Goal: Submit feedback/report problem: Submit feedback/report problem

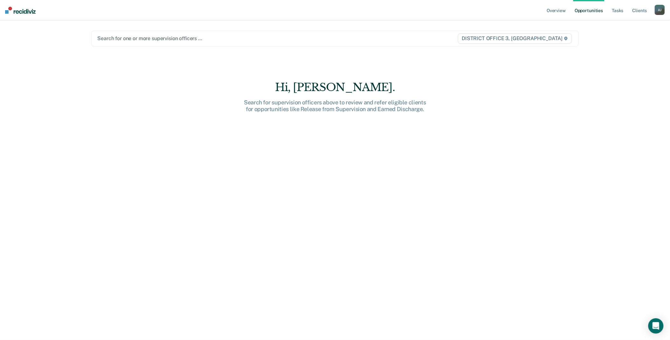
click at [173, 10] on div "A J" at bounding box center [660, 10] width 10 height 10
click at [173, 42] on link "Go to Operations" at bounding box center [634, 41] width 51 height 5
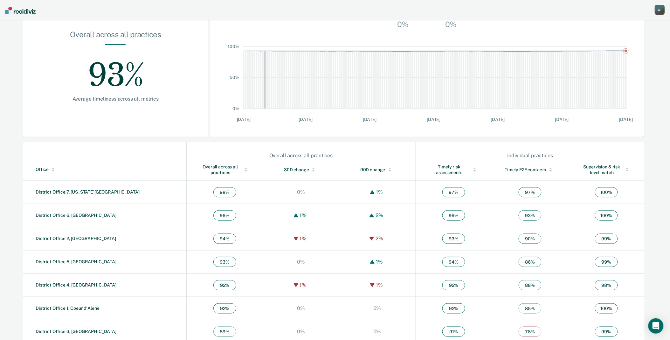
scroll to position [103, 0]
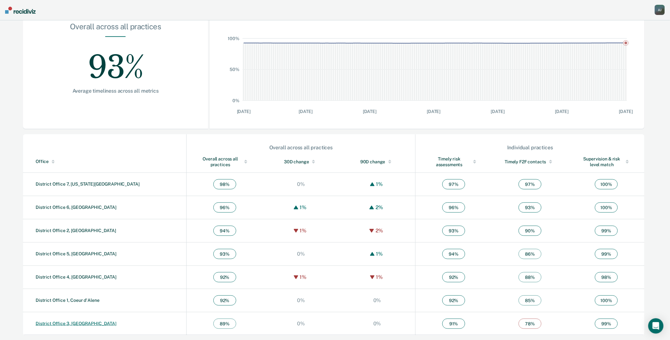
click at [77, 130] on link "District Office 3, Caldwell" at bounding box center [76, 323] width 81 height 5
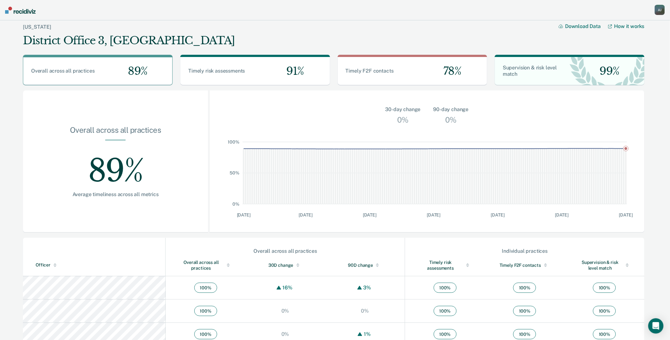
click at [173, 9] on div "A J" at bounding box center [660, 10] width 10 height 10
click at [173, 56] on link "Go to Insights" at bounding box center [634, 57] width 51 height 5
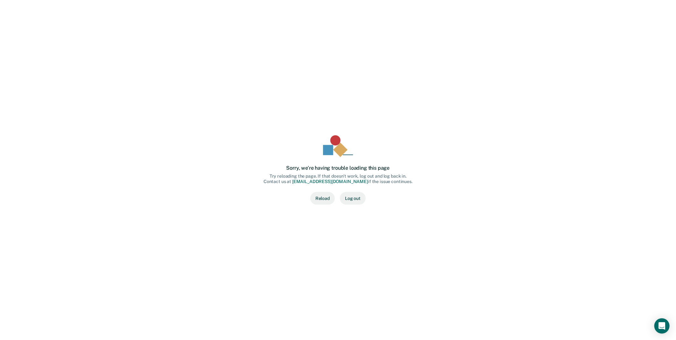
click at [173, 130] on button "Reload" at bounding box center [322, 198] width 24 height 13
drag, startPoint x: 355, startPoint y: 200, endPoint x: 381, endPoint y: 243, distance: 49.9
click at [380, 244] on div "Sorry, we’re having trouble loading this page Try reloading the page. If that d…" at bounding box center [337, 169] width 655 height 319
click at [354, 201] on button "Log out" at bounding box center [353, 198] width 26 height 13
click at [325, 201] on button "Reload" at bounding box center [322, 198] width 24 height 13
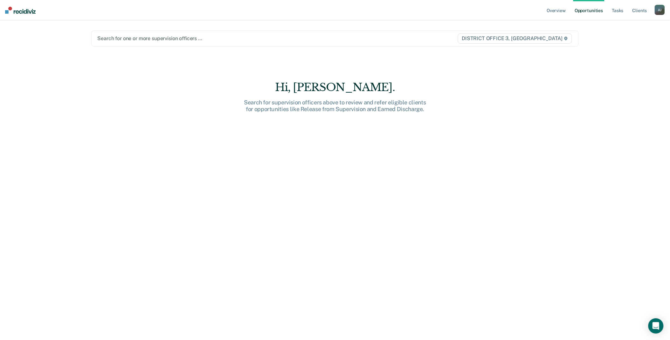
click at [662, 7] on div "A J" at bounding box center [660, 10] width 10 height 10
click at [627, 42] on link "Go to Operations" at bounding box center [634, 41] width 51 height 5
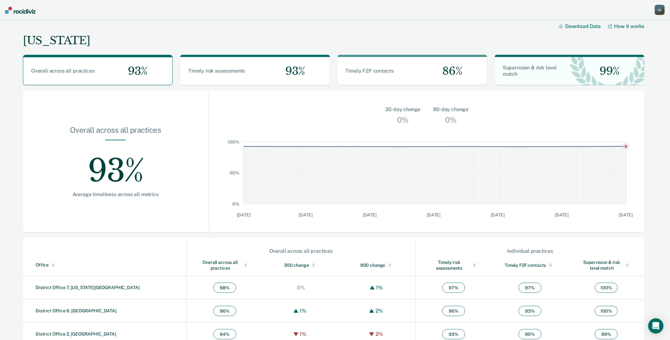
click at [663, 10] on div "A J" at bounding box center [660, 10] width 10 height 10
click at [634, 56] on link "Go to Insights" at bounding box center [634, 57] width 51 height 5
click at [658, 322] on div "Open Intercom Messenger" at bounding box center [656, 326] width 17 height 17
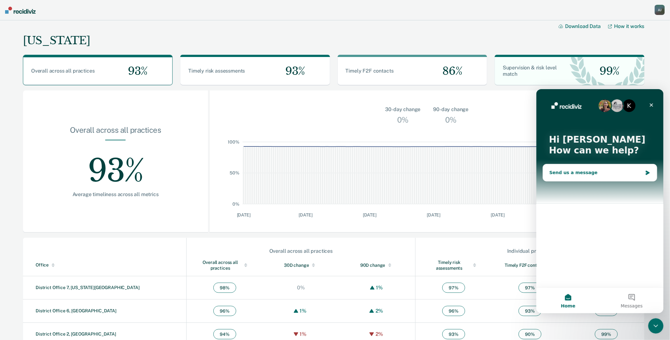
click at [576, 171] on div "Send us a message" at bounding box center [595, 172] width 93 height 7
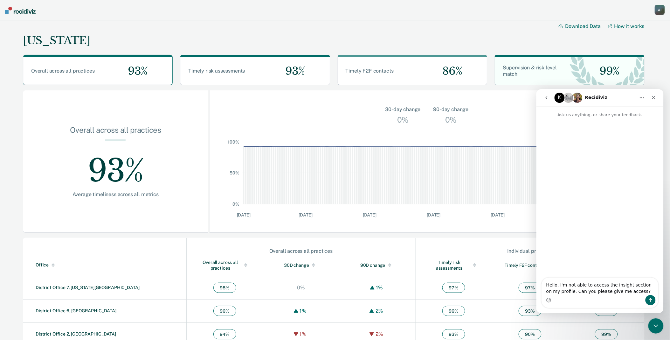
type textarea "Hello, I'm not able to access the insight section on my profile. Can you please…"
click at [650, 297] on icon "Send a message…" at bounding box center [650, 299] width 5 height 5
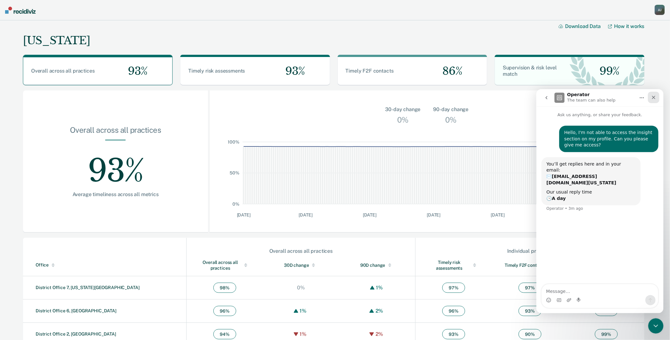
click at [657, 100] on div "Close" at bounding box center [653, 96] width 11 height 11
